Goal: Task Accomplishment & Management: Use online tool/utility

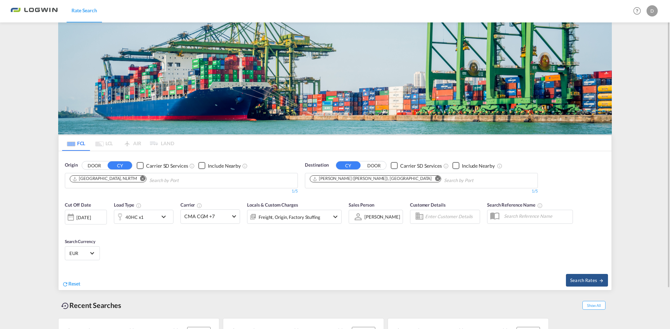
click at [435, 176] on md-icon "Remove" at bounding box center [437, 178] width 5 height 5
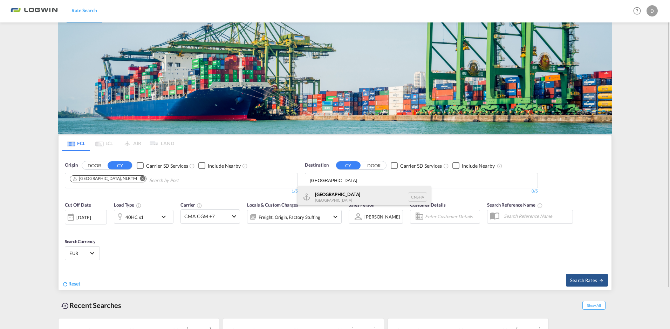
type input "[GEOGRAPHIC_DATA]"
click at [336, 195] on div "Shanghai [GEOGRAPHIC_DATA] [GEOGRAPHIC_DATA]" at bounding box center [363, 196] width 133 height 21
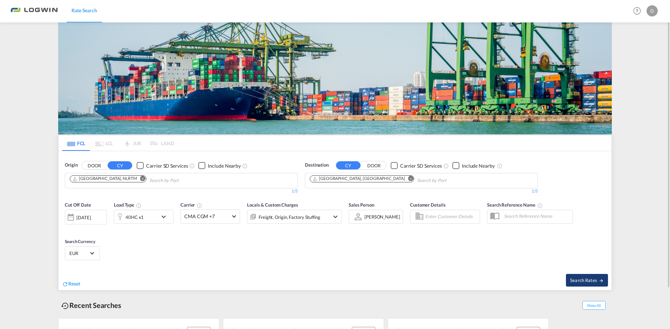
click at [593, 278] on span "Search Rates" at bounding box center [587, 280] width 34 height 6
type input "NLRTM to CNSHA / [DATE]"
